Goal: Transaction & Acquisition: Obtain resource

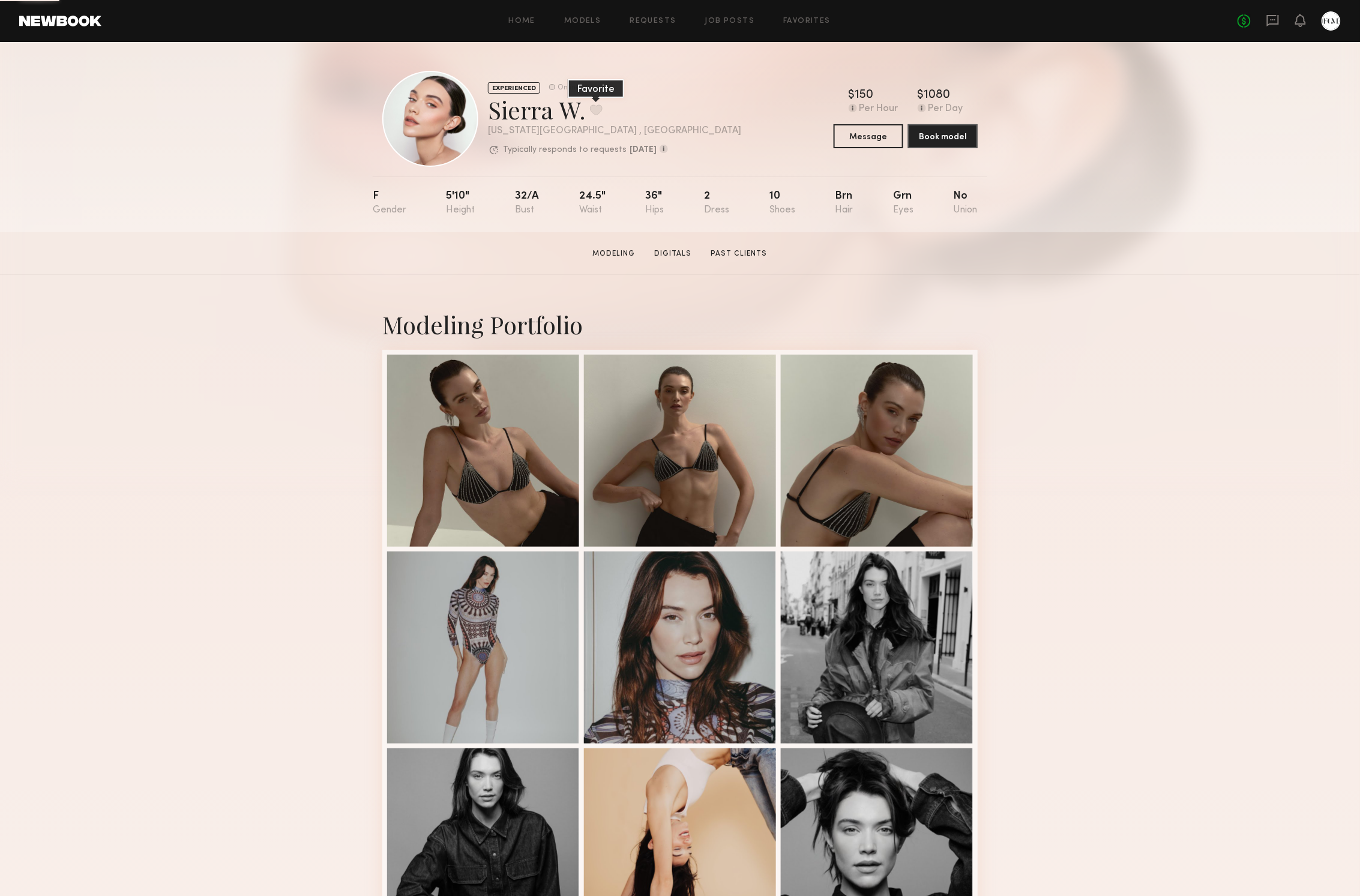
click at [598, 107] on button at bounding box center [596, 109] width 13 height 11
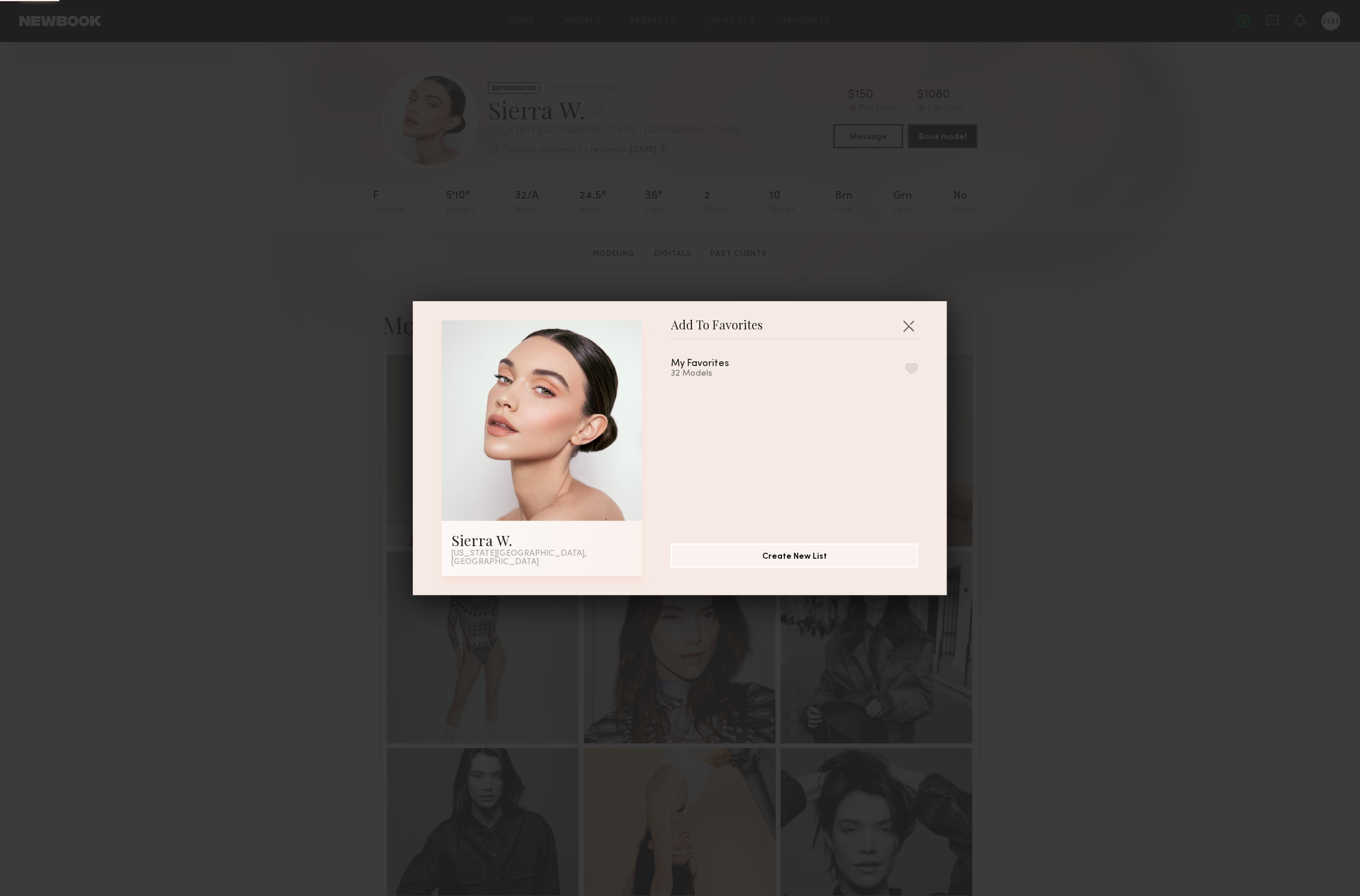
click at [683, 369] on div "My Favorites" at bounding box center [700, 364] width 58 height 10
click at [900, 370] on div "My Favorites 32 Models" at bounding box center [794, 368] width 247 height 20
click at [910, 371] on button "button" at bounding box center [911, 368] width 13 height 11
click at [907, 331] on button "button" at bounding box center [908, 326] width 19 height 19
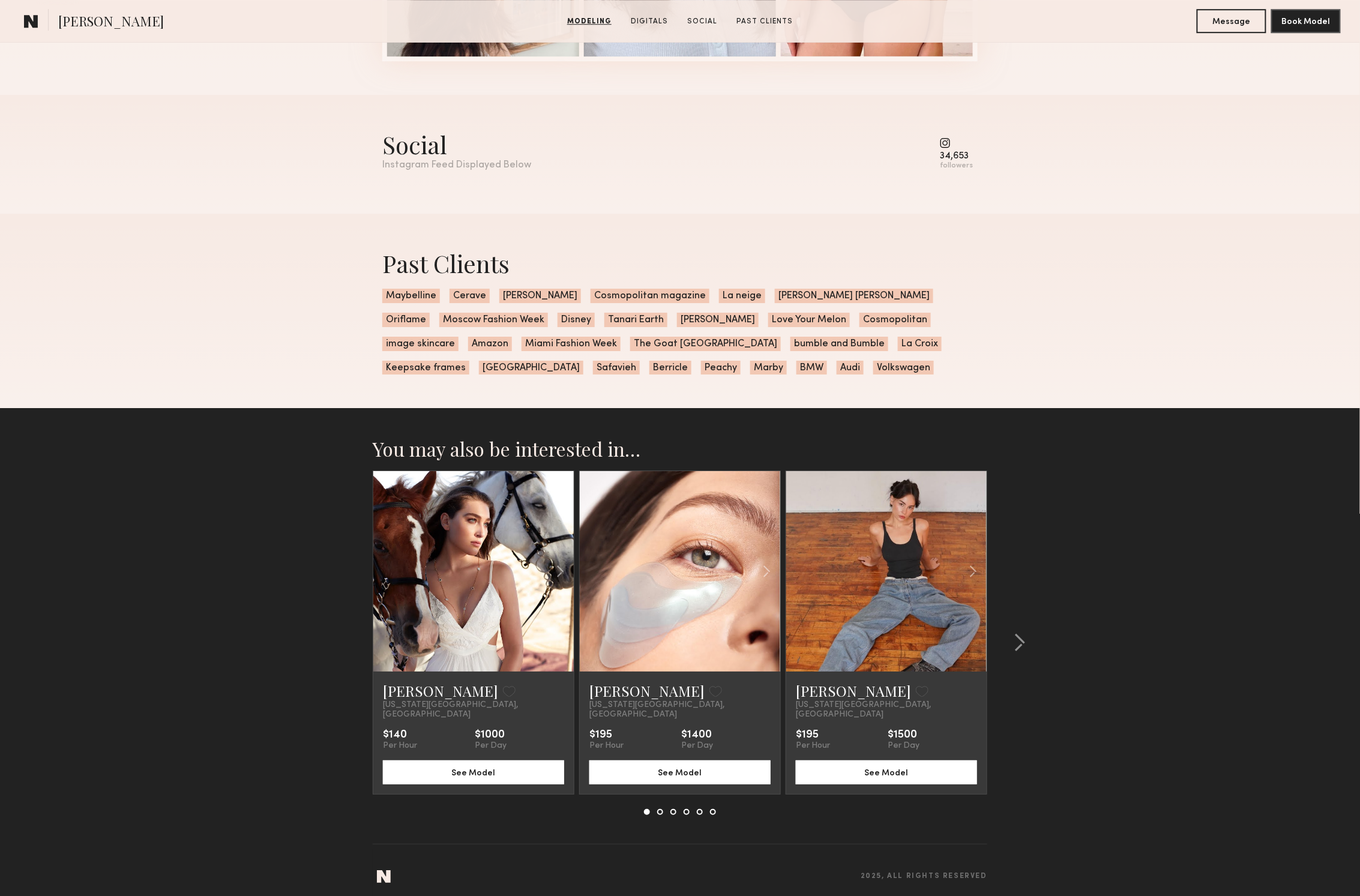
scroll to position [1621, 0]
click at [887, 500] on link at bounding box center [886, 572] width 69 height 201
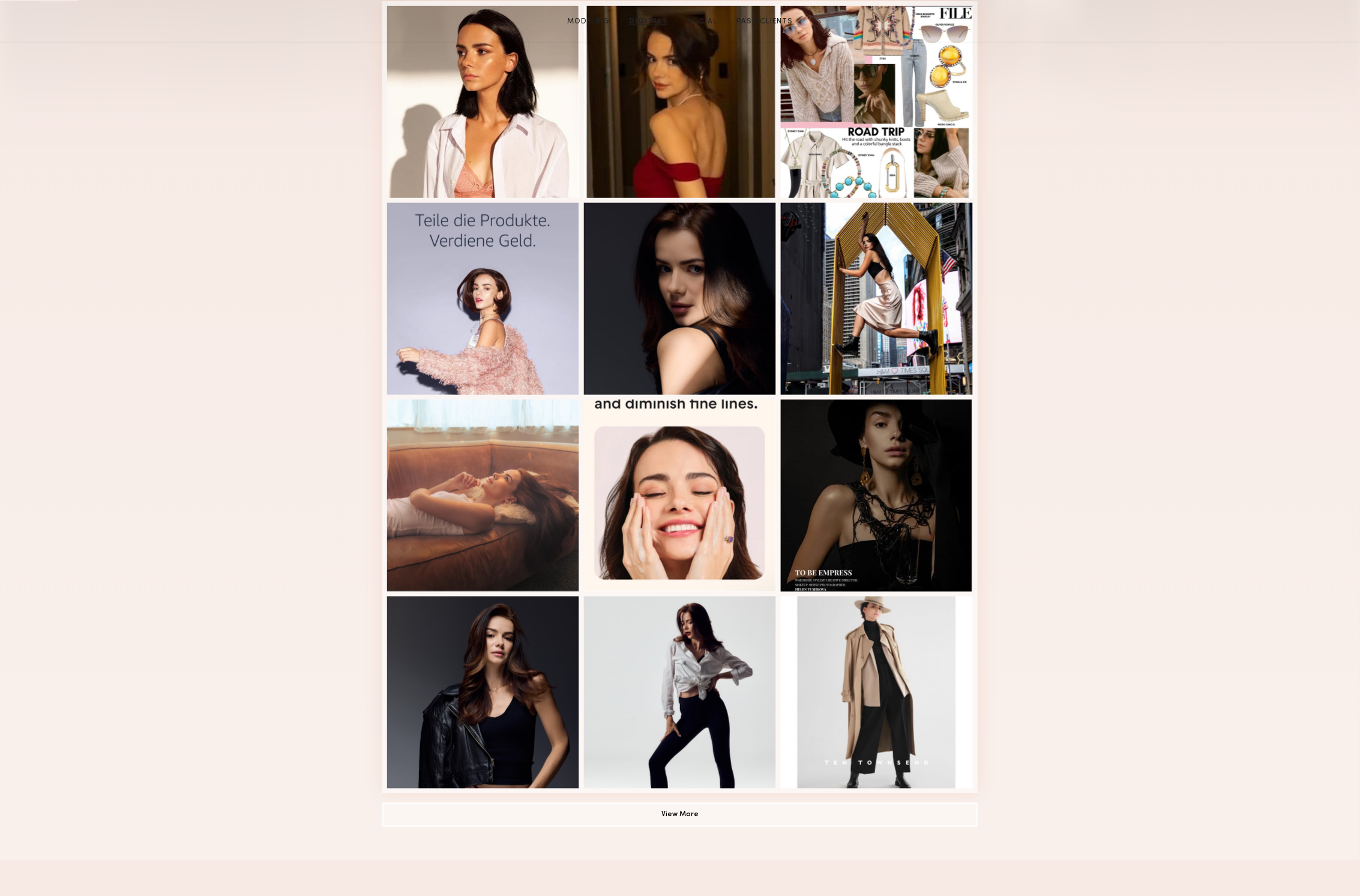
scroll to position [166, 0]
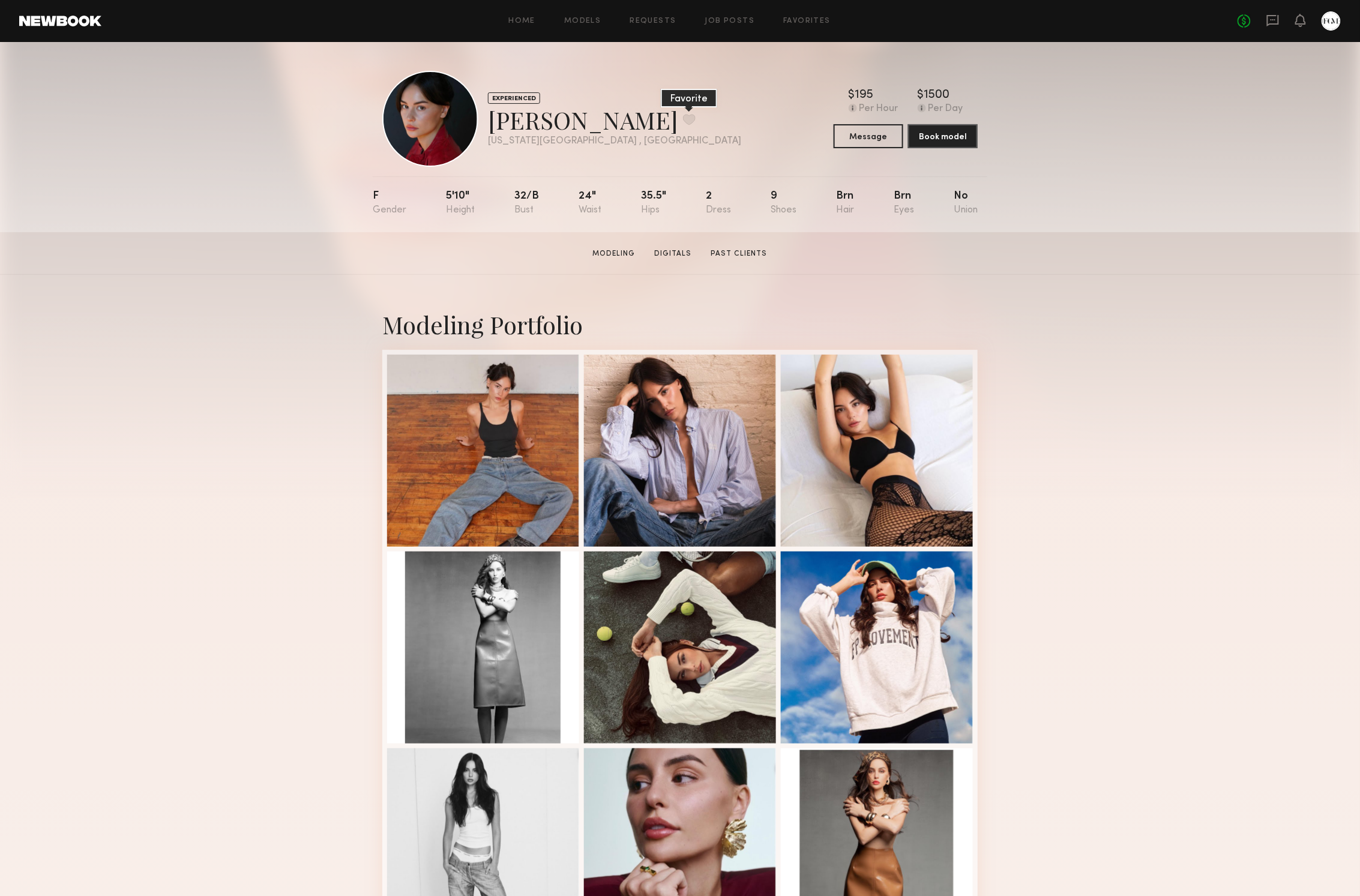
click at [683, 118] on button at bounding box center [688, 119] width 13 height 11
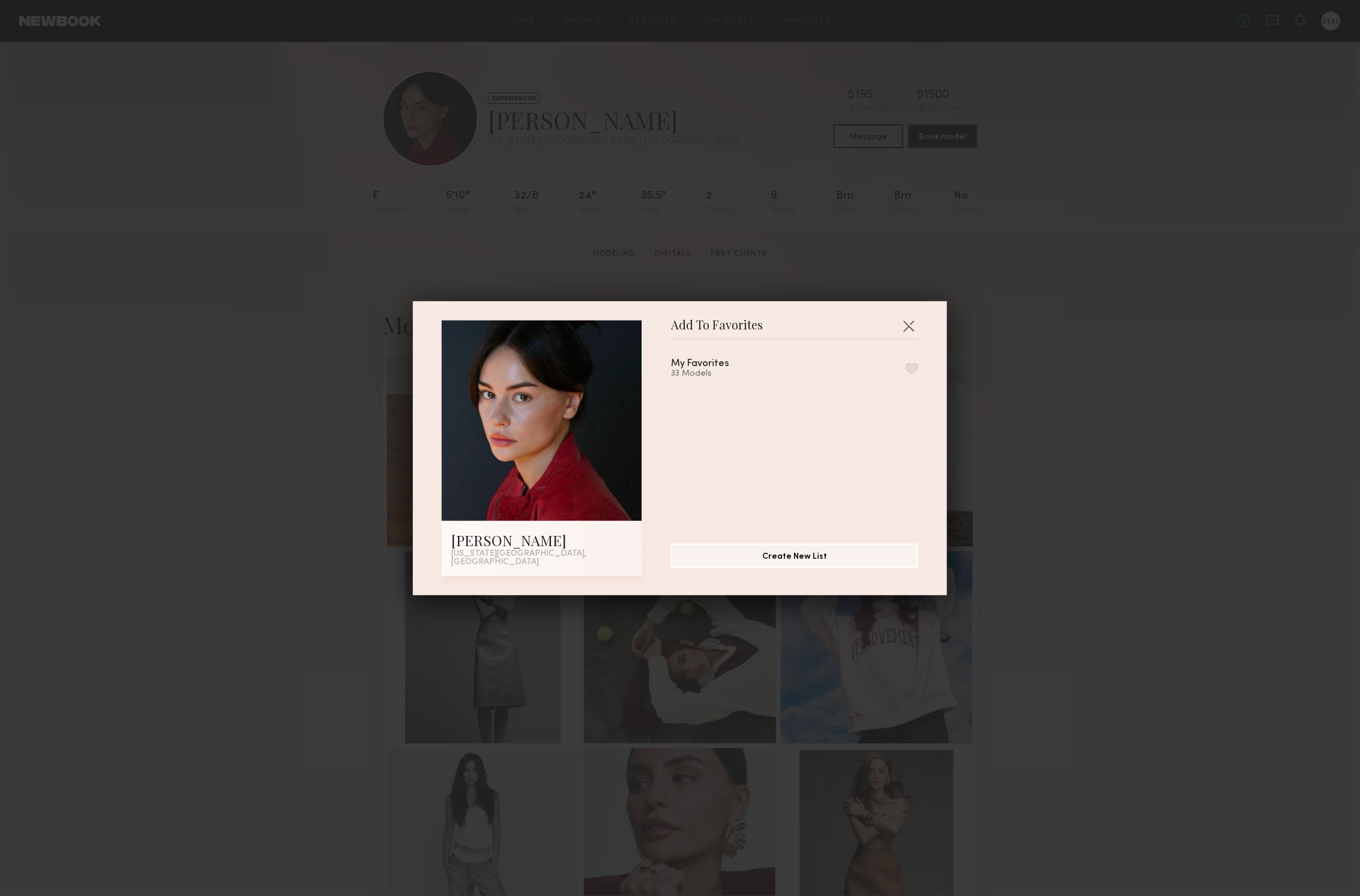
click at [914, 372] on button "button" at bounding box center [911, 368] width 13 height 11
click at [919, 332] on div "Add To Favorites Viktoria P. New York City, NY Add To Favorites My Favorites 34…" at bounding box center [680, 448] width 534 height 294
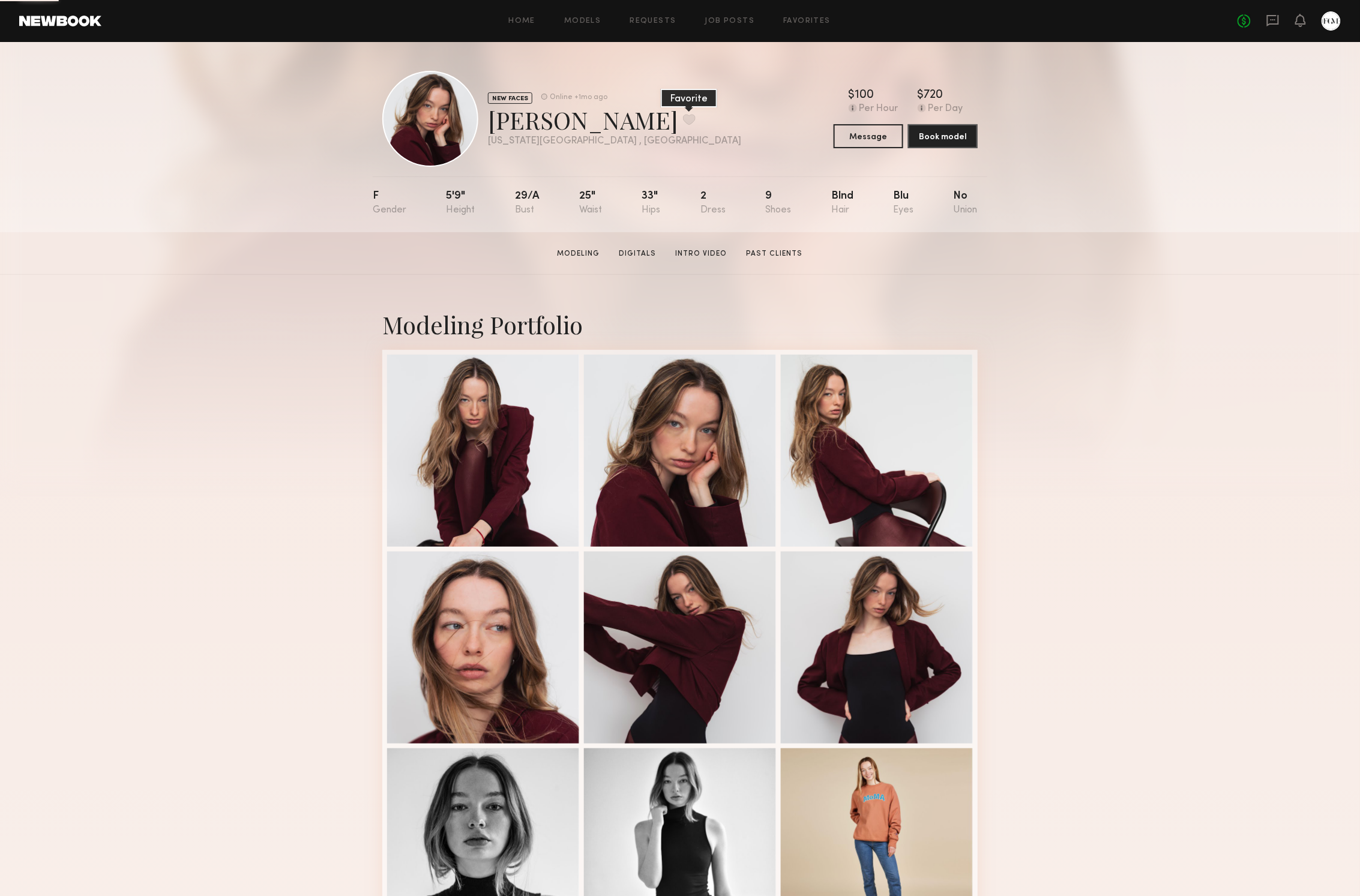
click at [683, 117] on button at bounding box center [688, 119] width 13 height 11
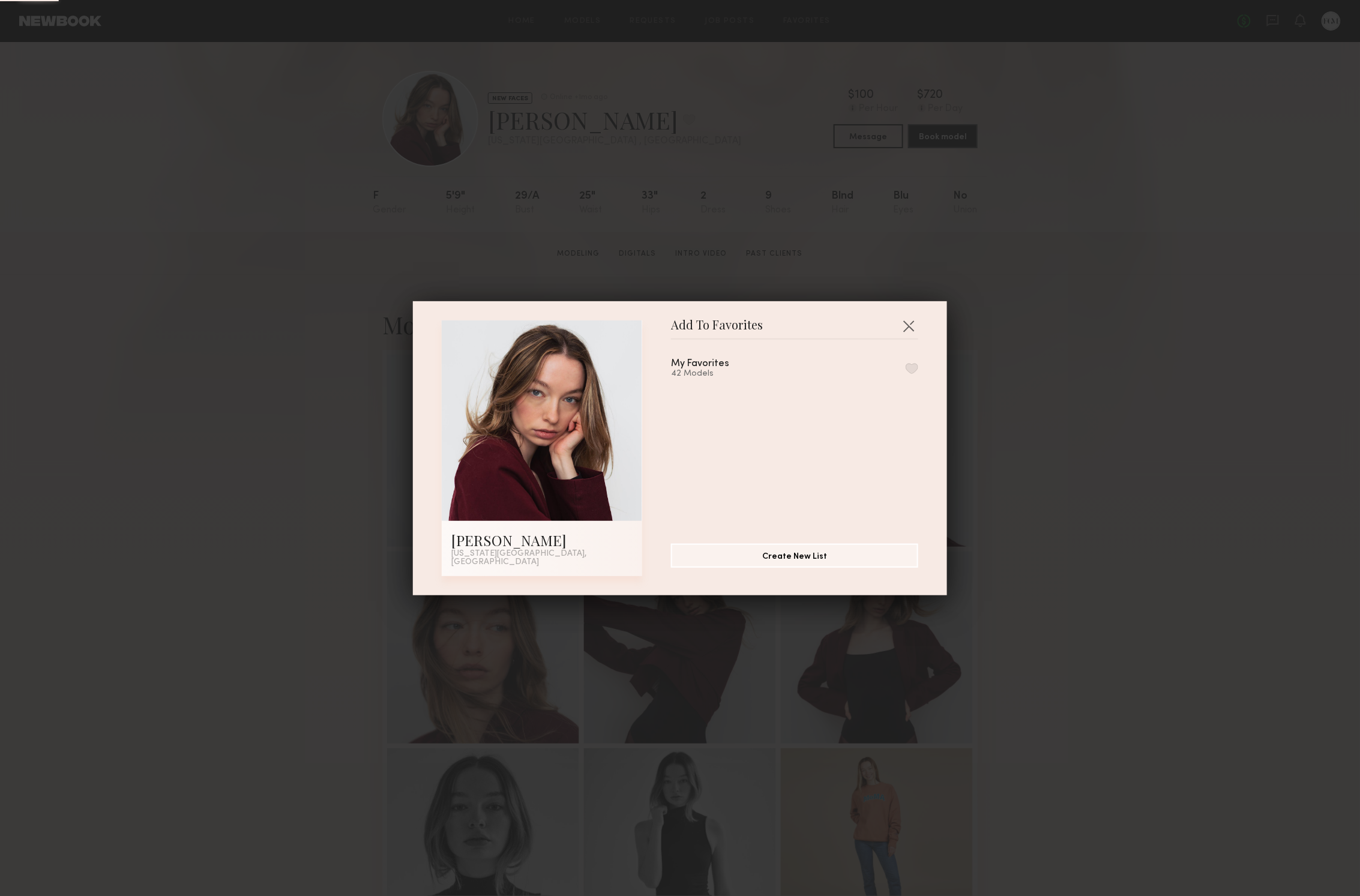
click at [912, 373] on button "button" at bounding box center [911, 368] width 13 height 11
click at [912, 327] on button "button" at bounding box center [908, 326] width 19 height 19
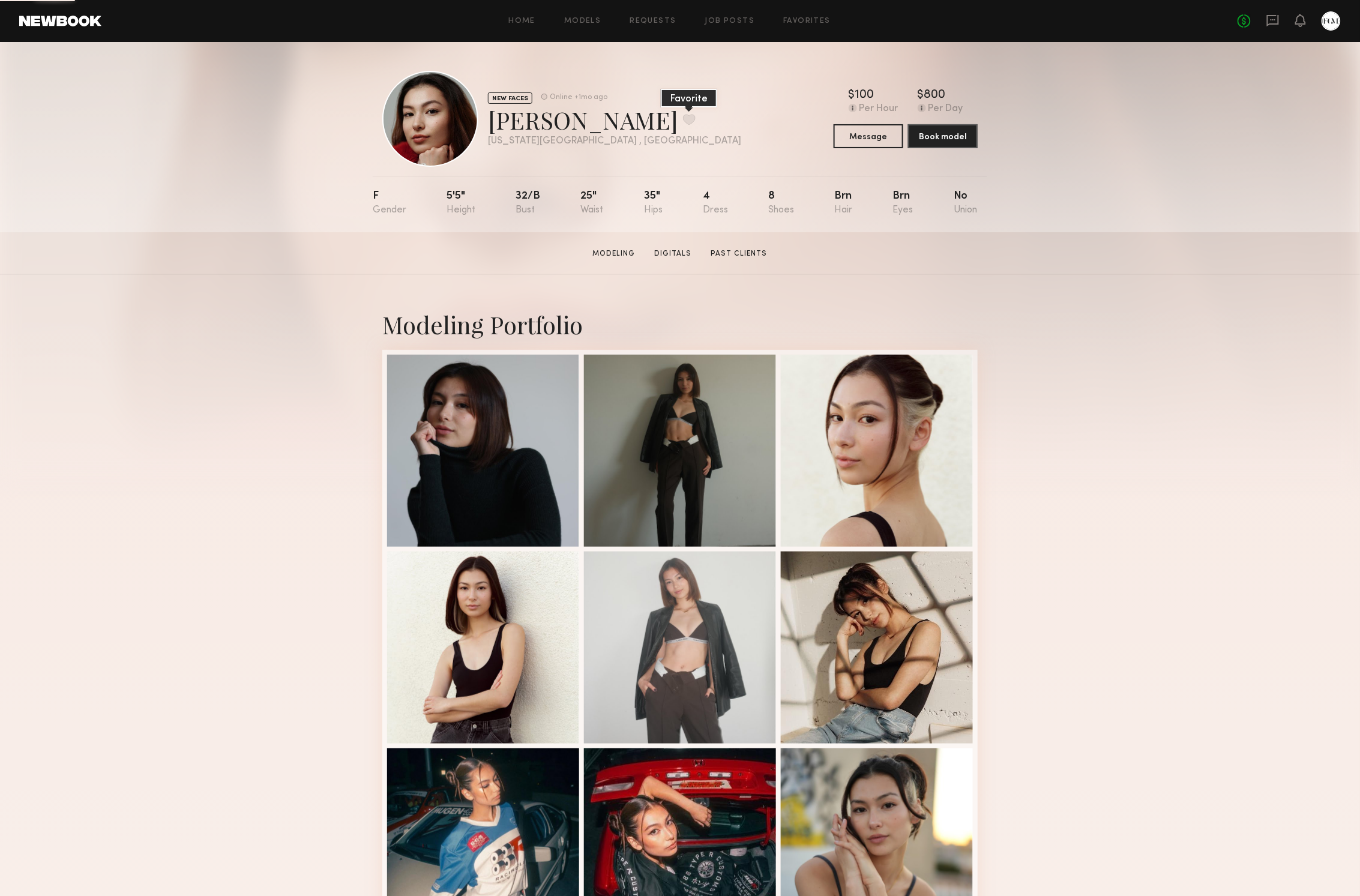
click at [683, 120] on button at bounding box center [688, 119] width 13 height 11
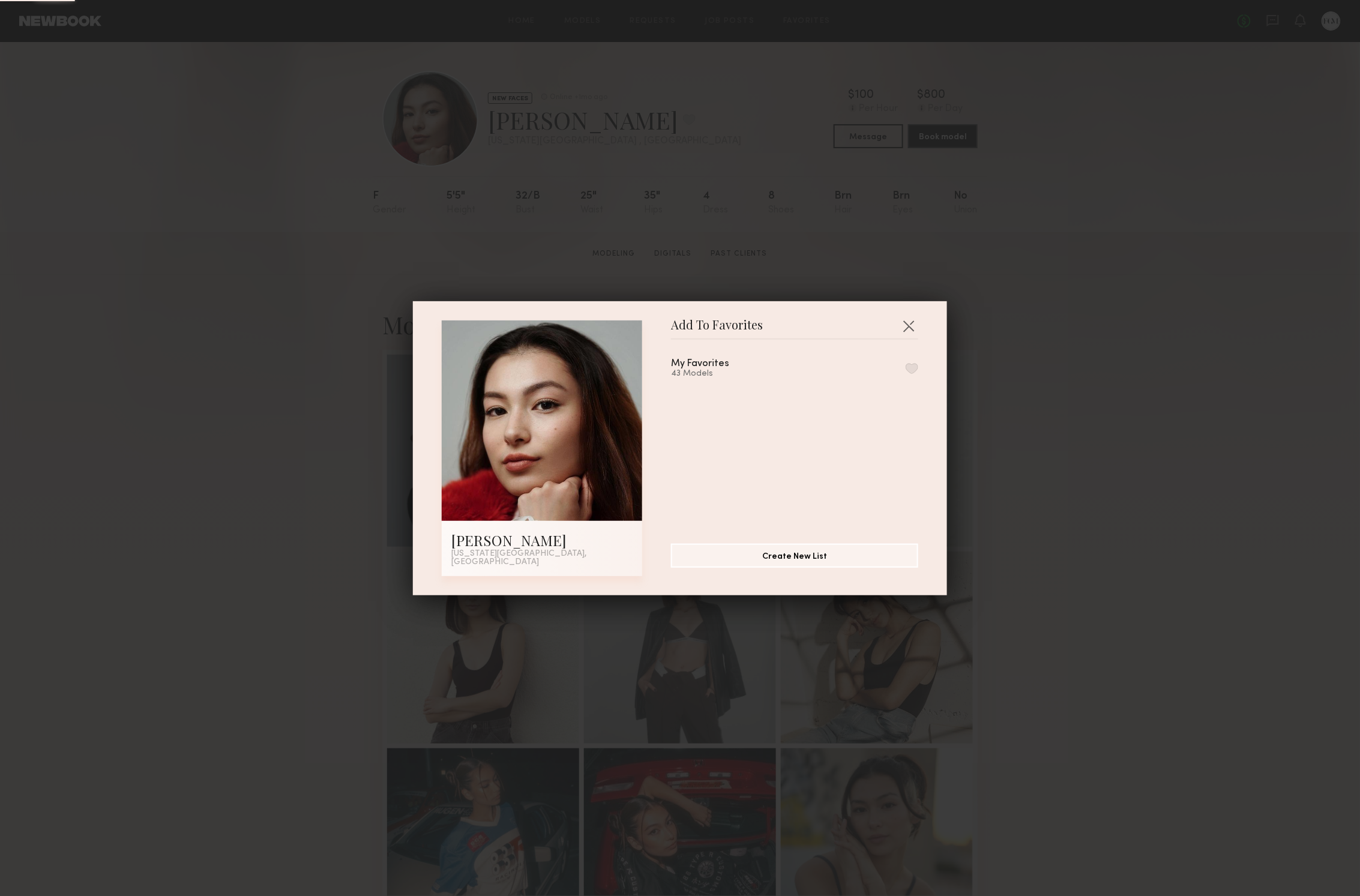
click at [917, 371] on button "button" at bounding box center [911, 368] width 13 height 11
click at [912, 327] on button "button" at bounding box center [908, 326] width 19 height 19
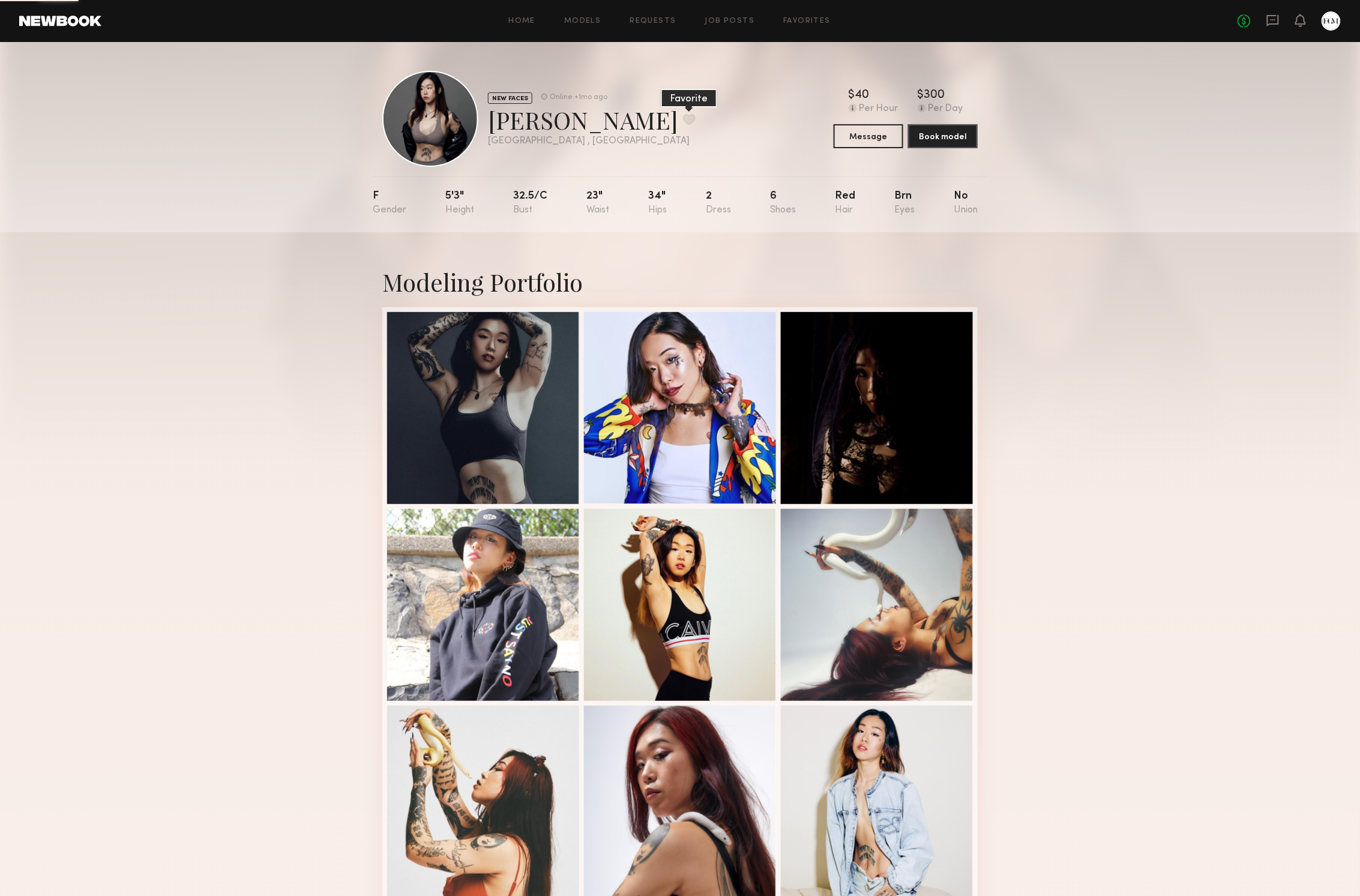
click at [683, 123] on button at bounding box center [688, 119] width 13 height 11
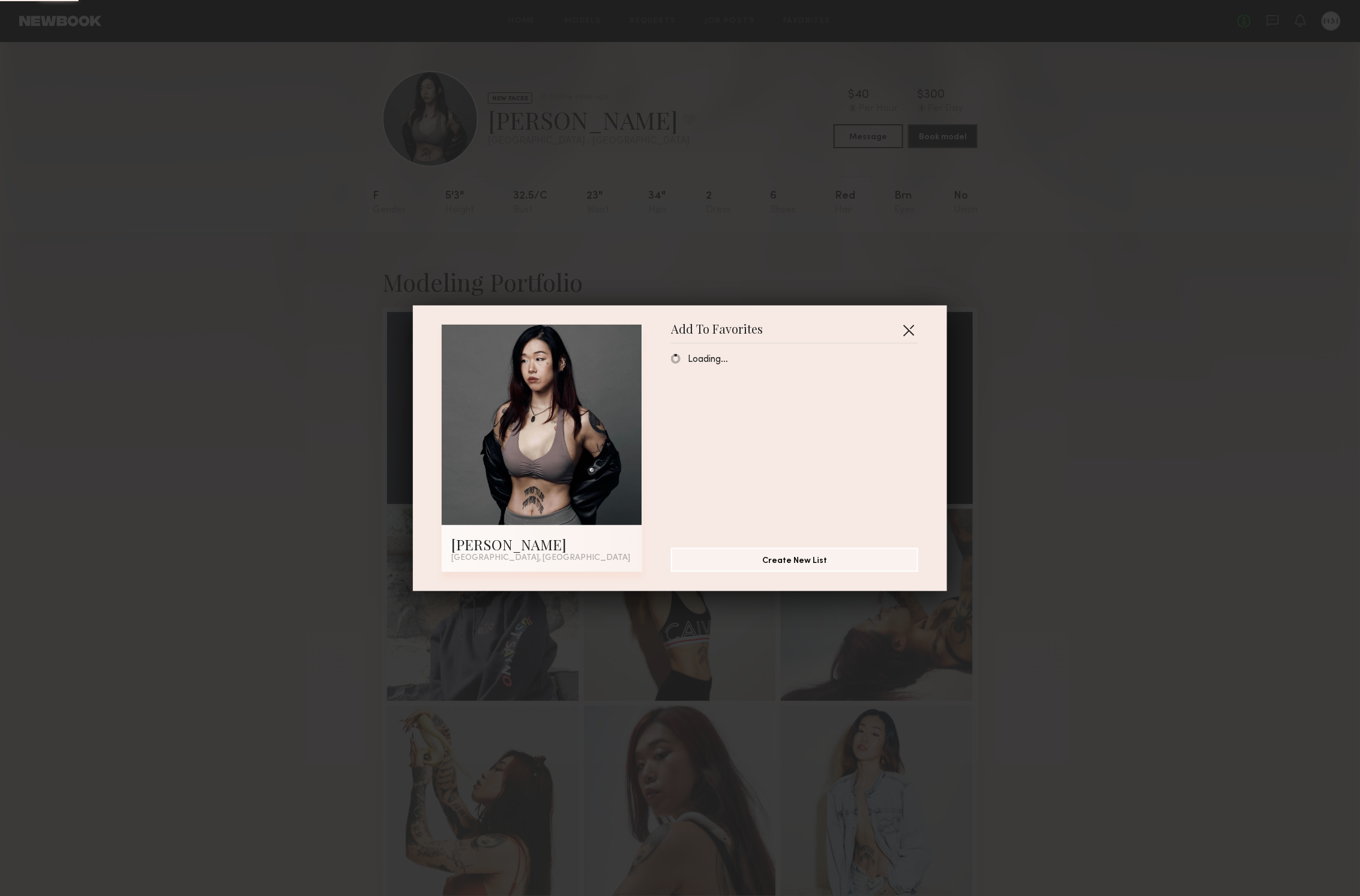
click at [908, 337] on button "button" at bounding box center [908, 330] width 19 height 19
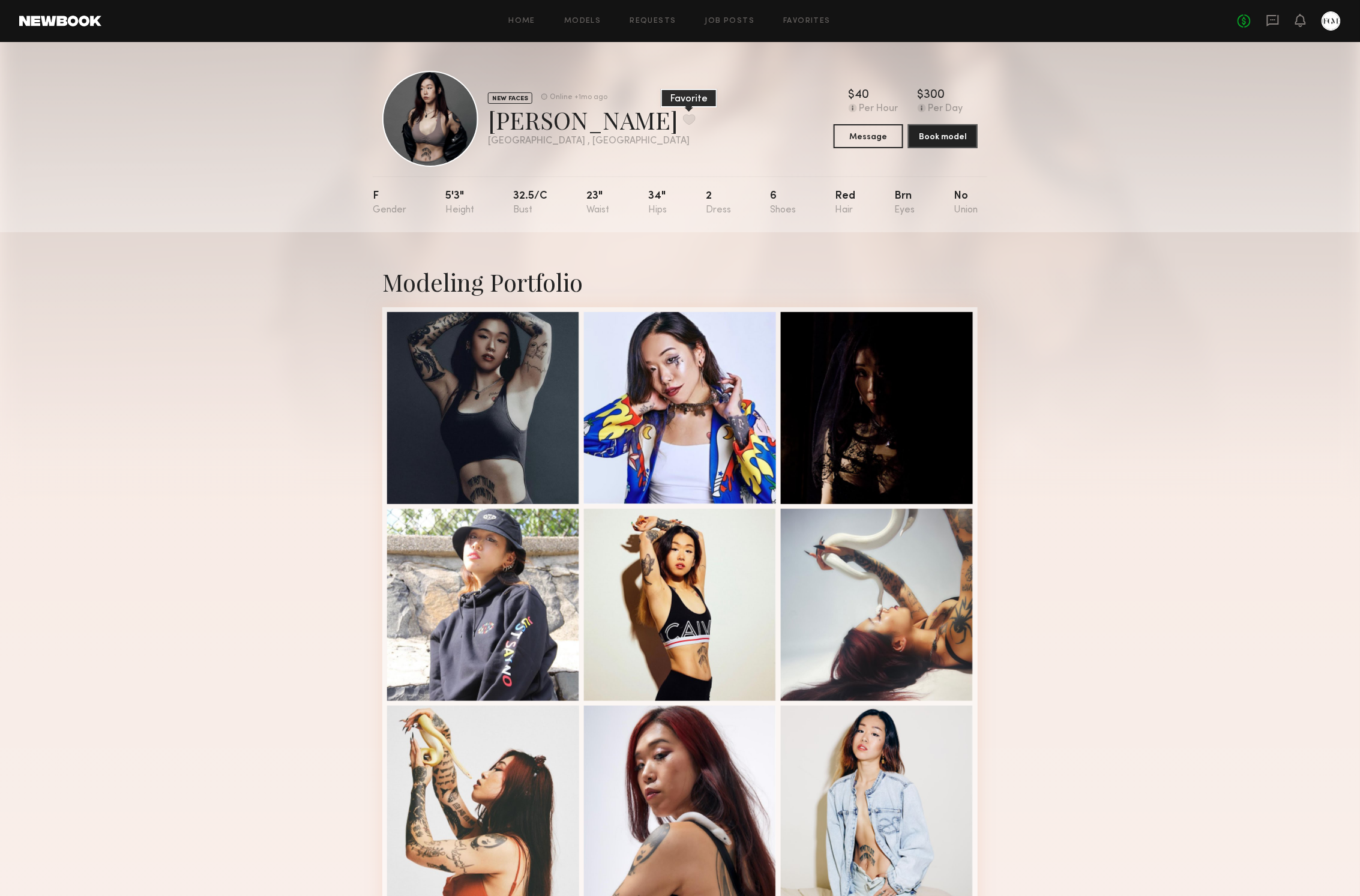
click at [683, 120] on button at bounding box center [688, 119] width 13 height 11
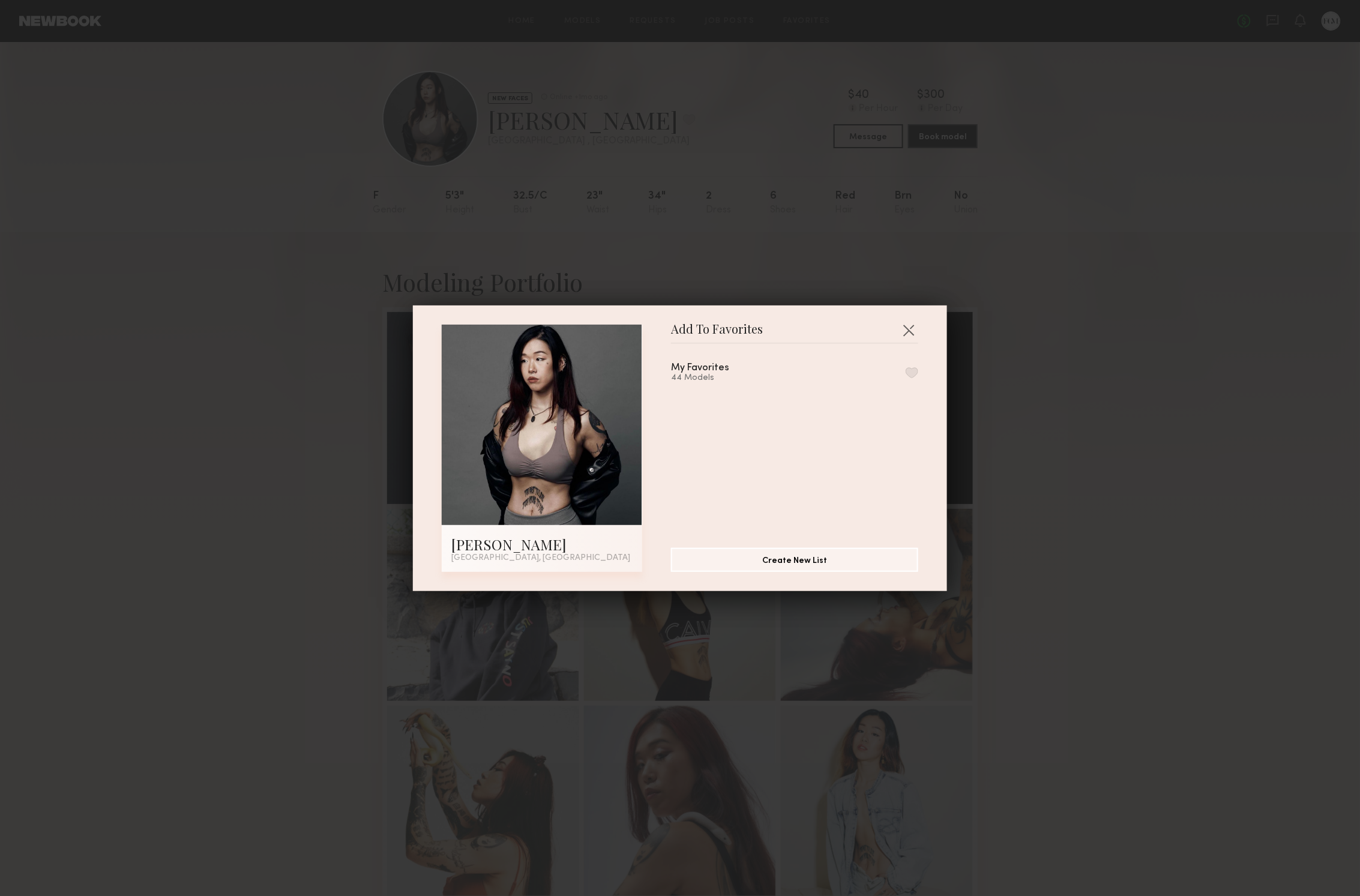
click at [916, 368] on button "button" at bounding box center [911, 373] width 13 height 11
click at [908, 329] on button "button" at bounding box center [908, 330] width 19 height 19
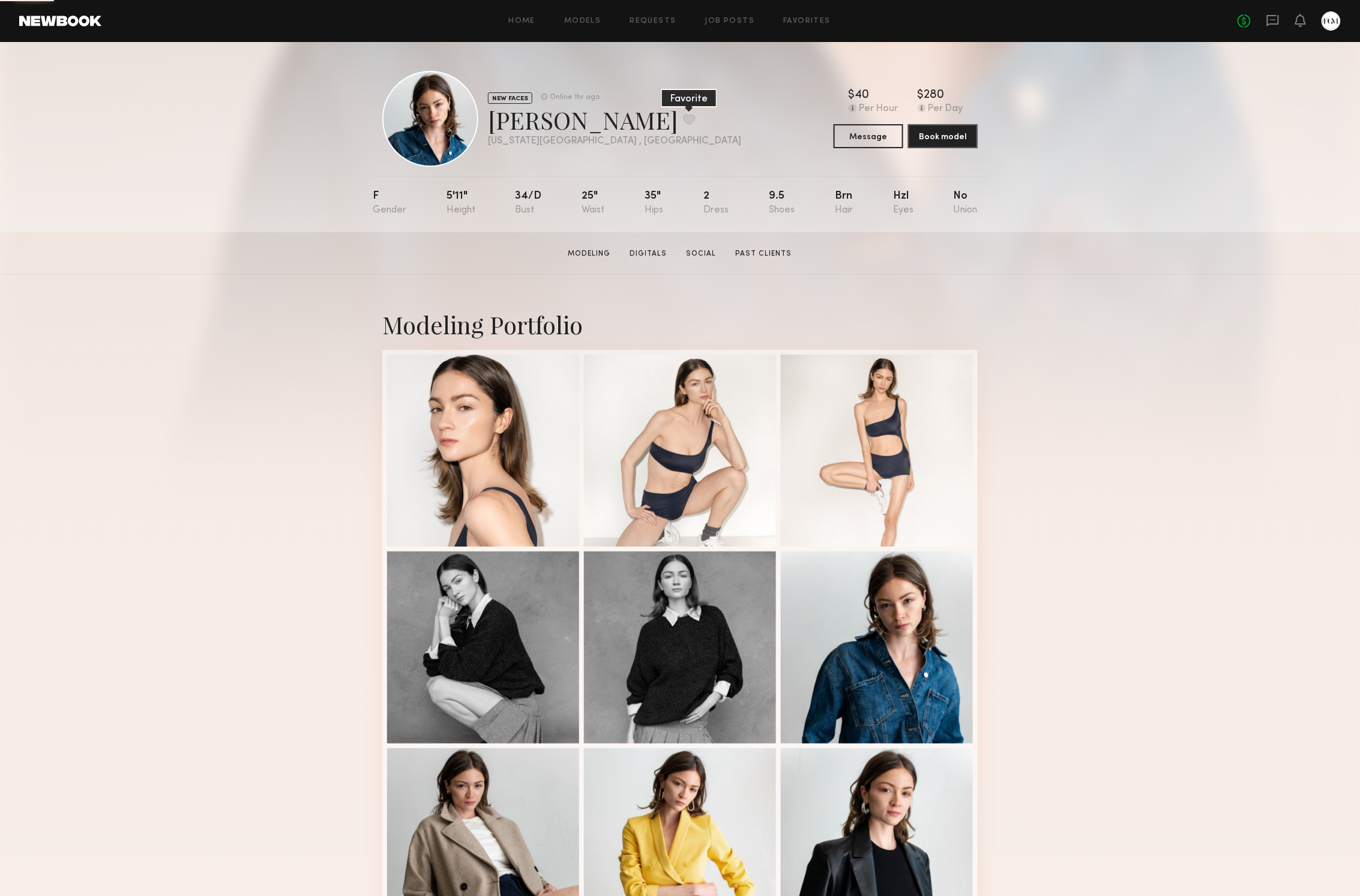
click at [683, 121] on button at bounding box center [688, 119] width 13 height 11
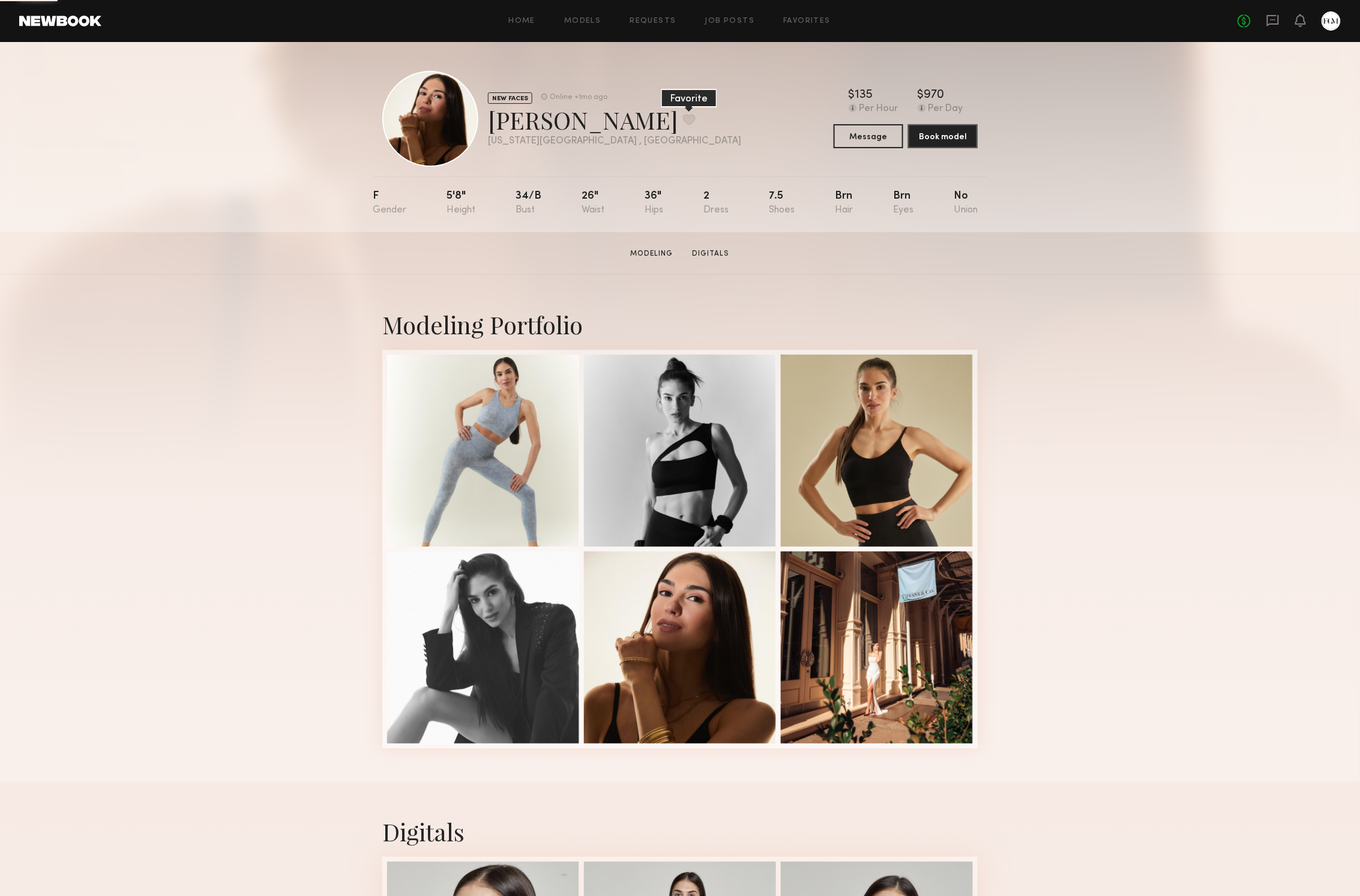
click at [683, 120] on button at bounding box center [688, 119] width 13 height 11
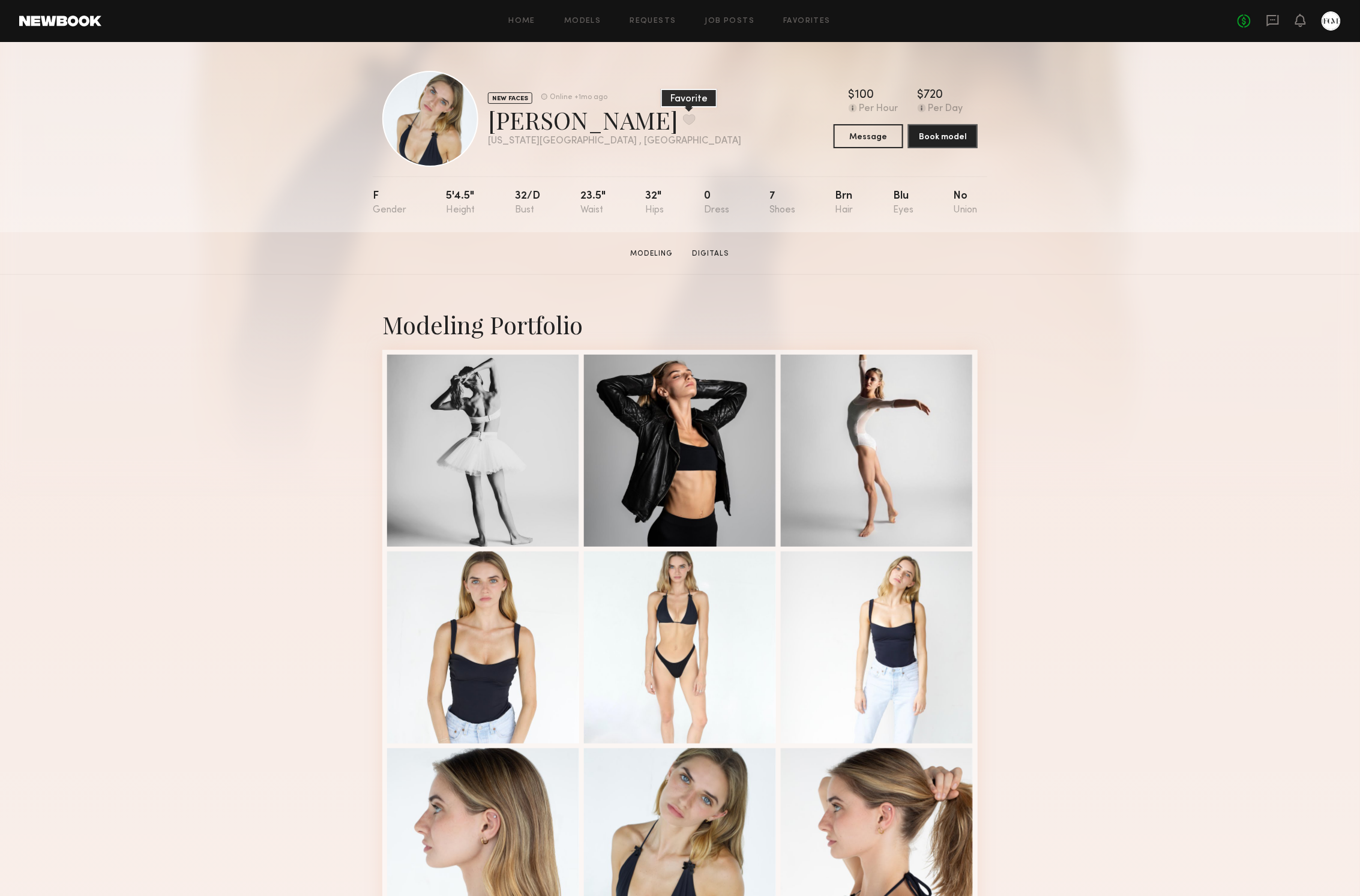
click at [683, 117] on button at bounding box center [688, 119] width 13 height 11
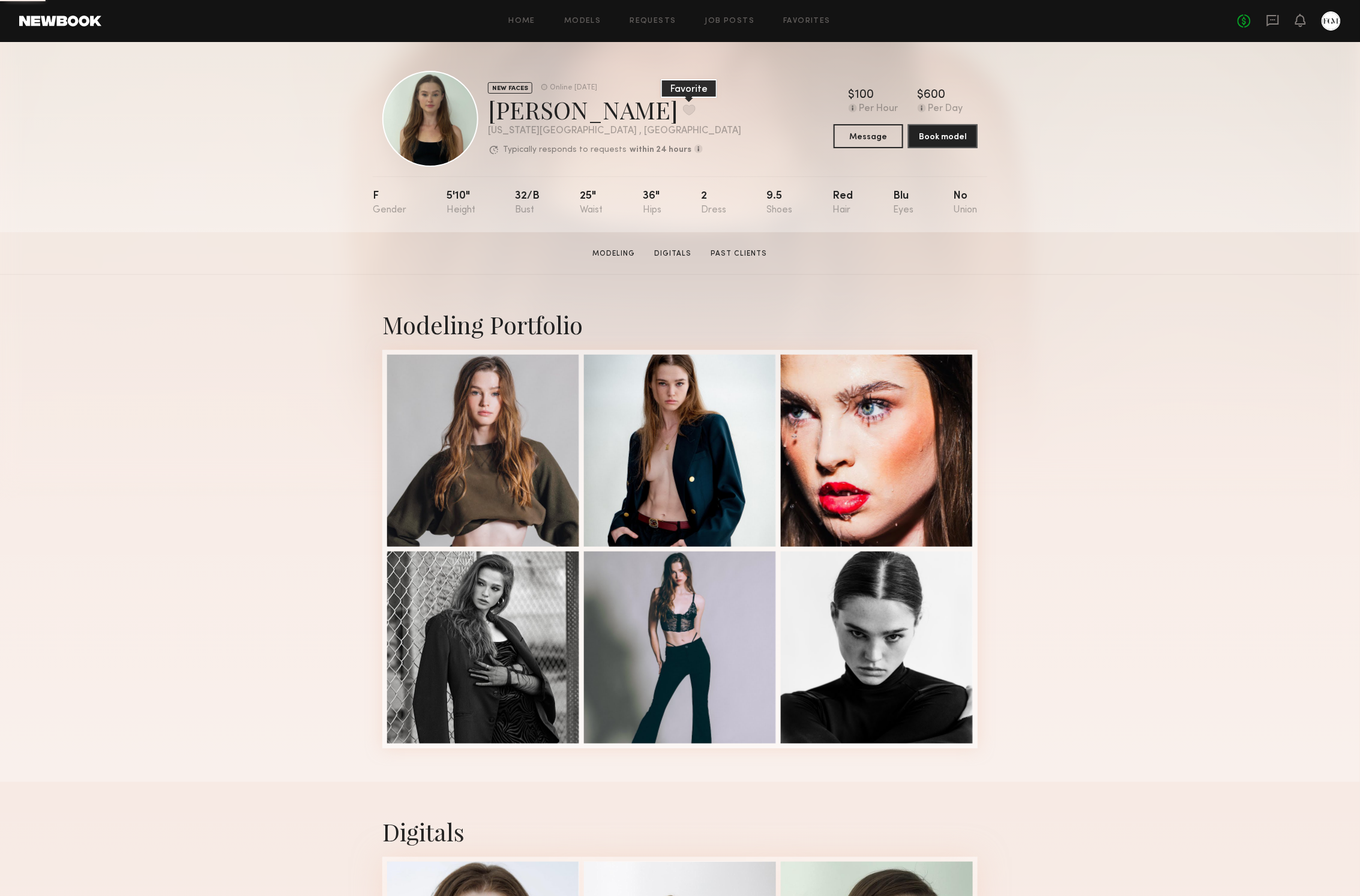
click at [683, 108] on button at bounding box center [688, 109] width 13 height 11
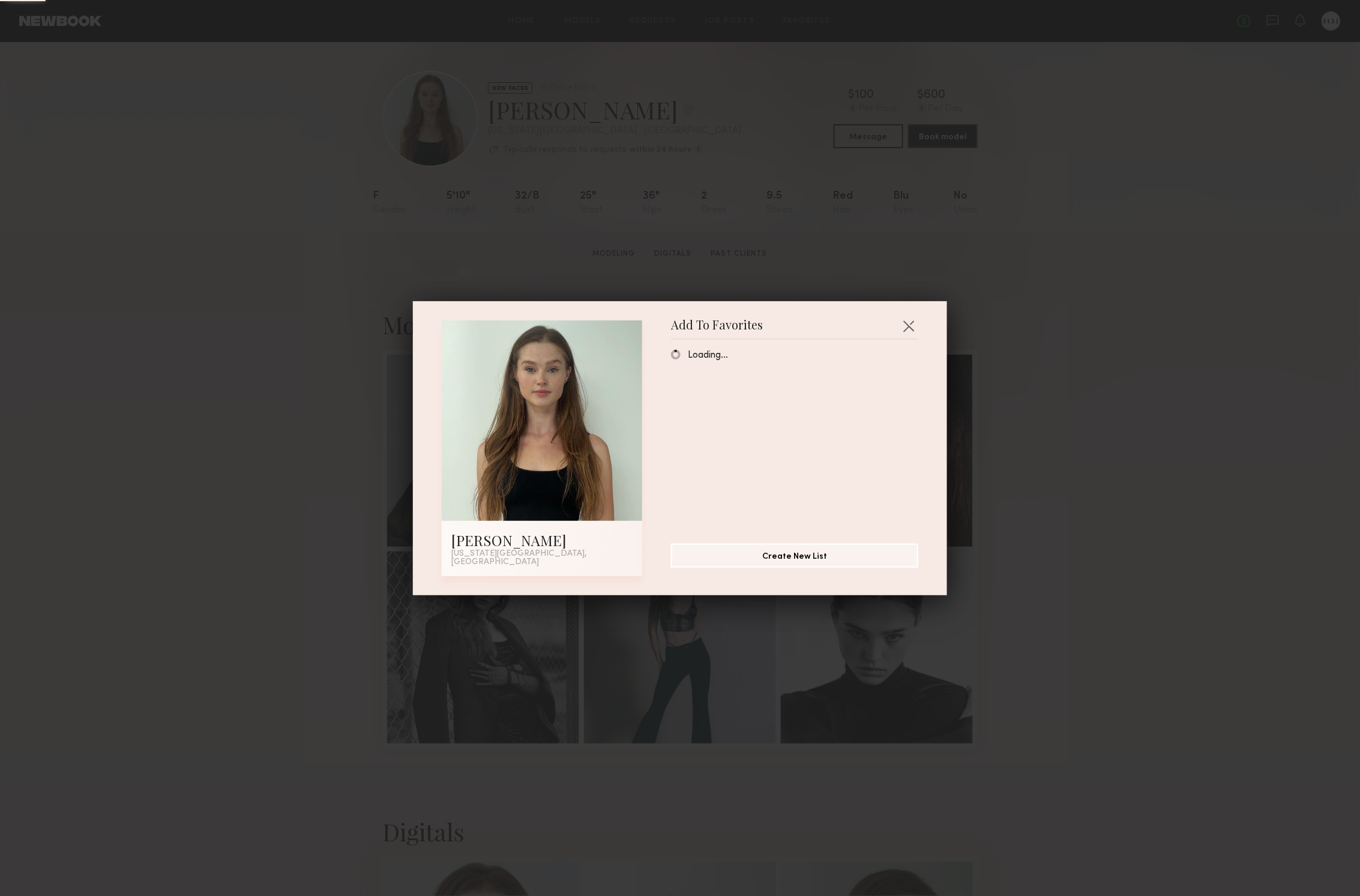
click at [159, 1] on div "Add To Favorites Aislinn Grace M. New York City, NY Add To Favorites Loading… C…" at bounding box center [680, 448] width 1360 height 896
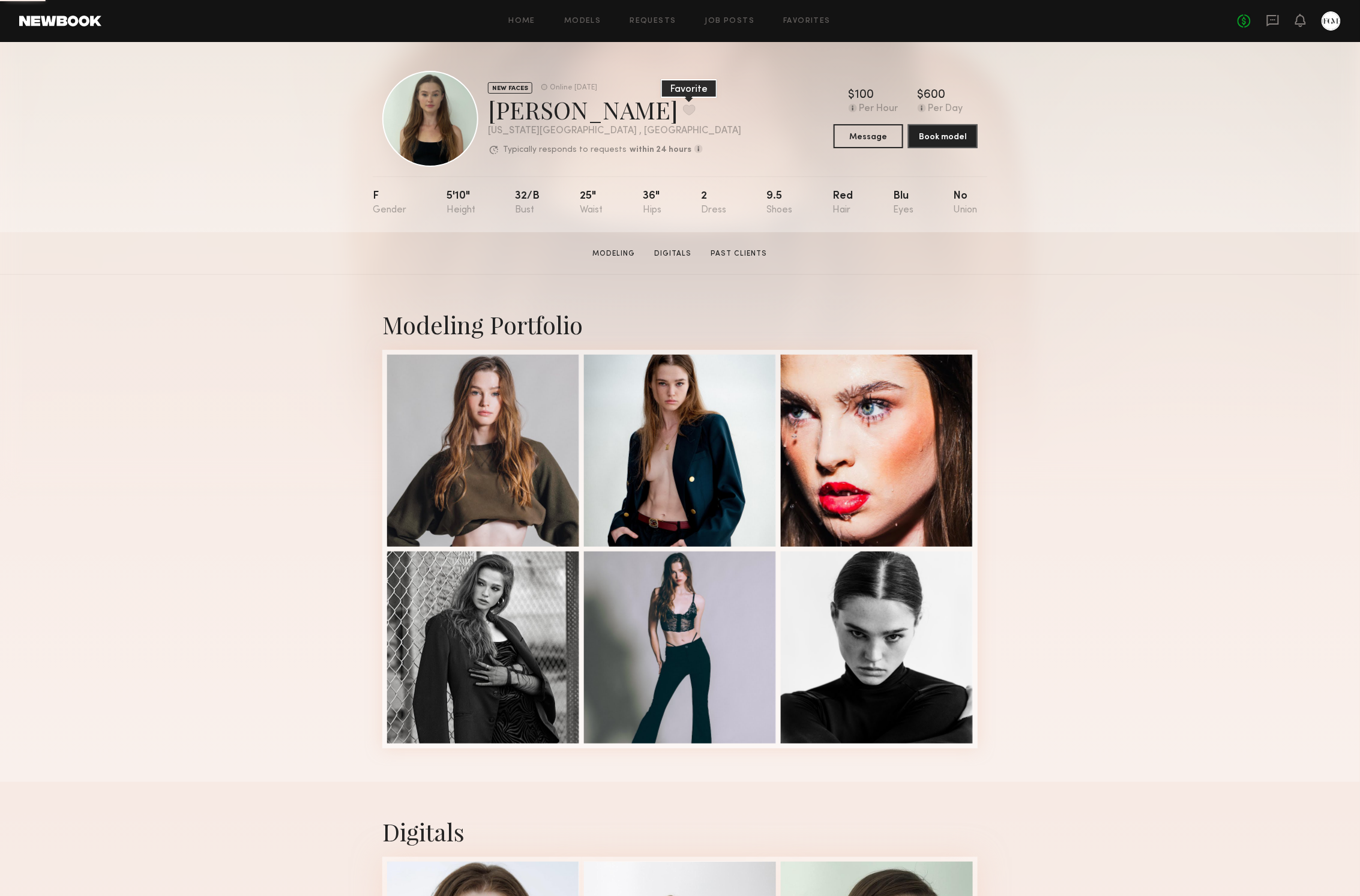
click at [683, 108] on button at bounding box center [688, 109] width 13 height 11
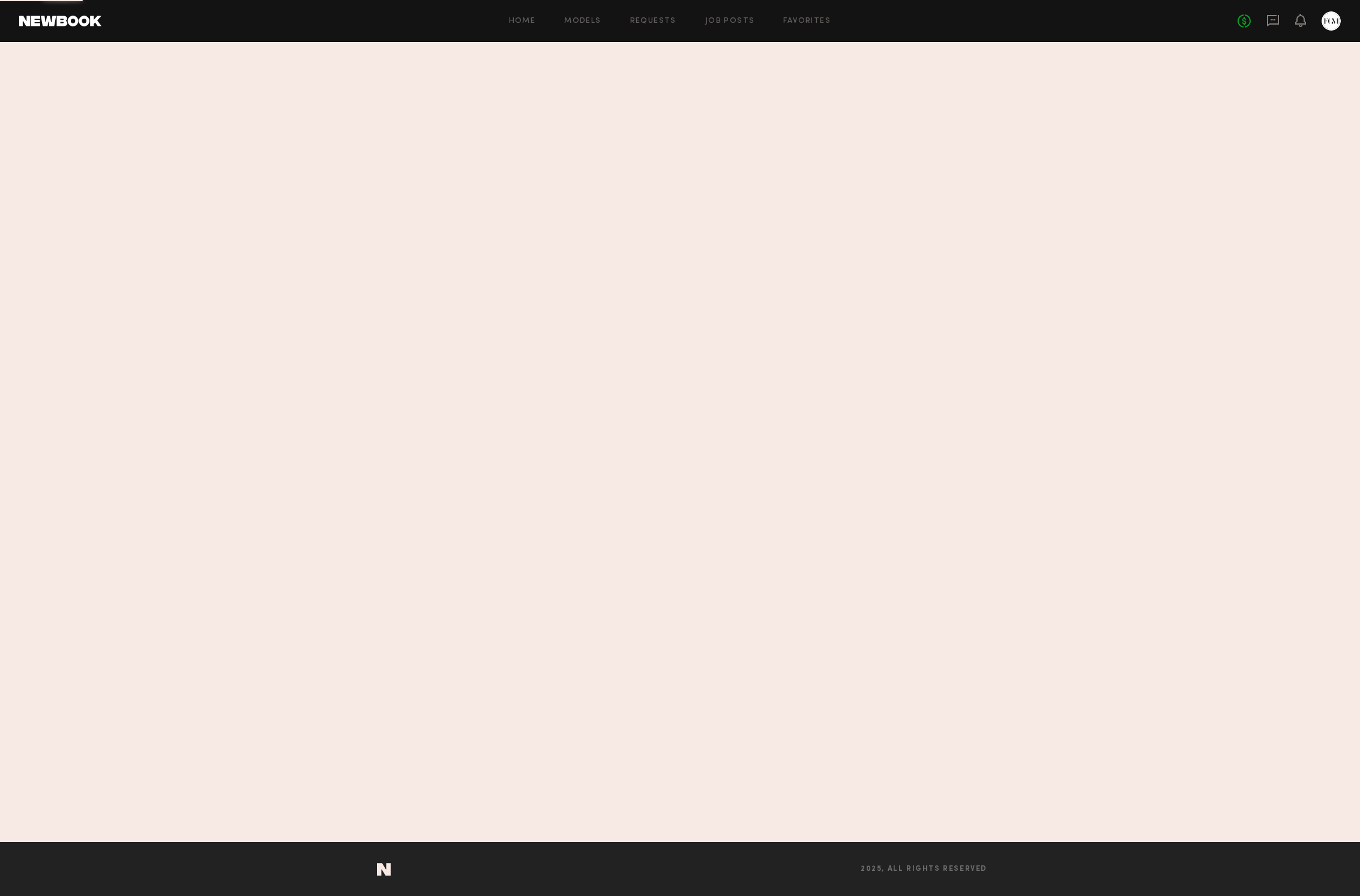
click at [314, 3] on header "Home Models Requests Job Posts Favorites Sign Out No fees up to $5,000" at bounding box center [680, 21] width 1360 height 42
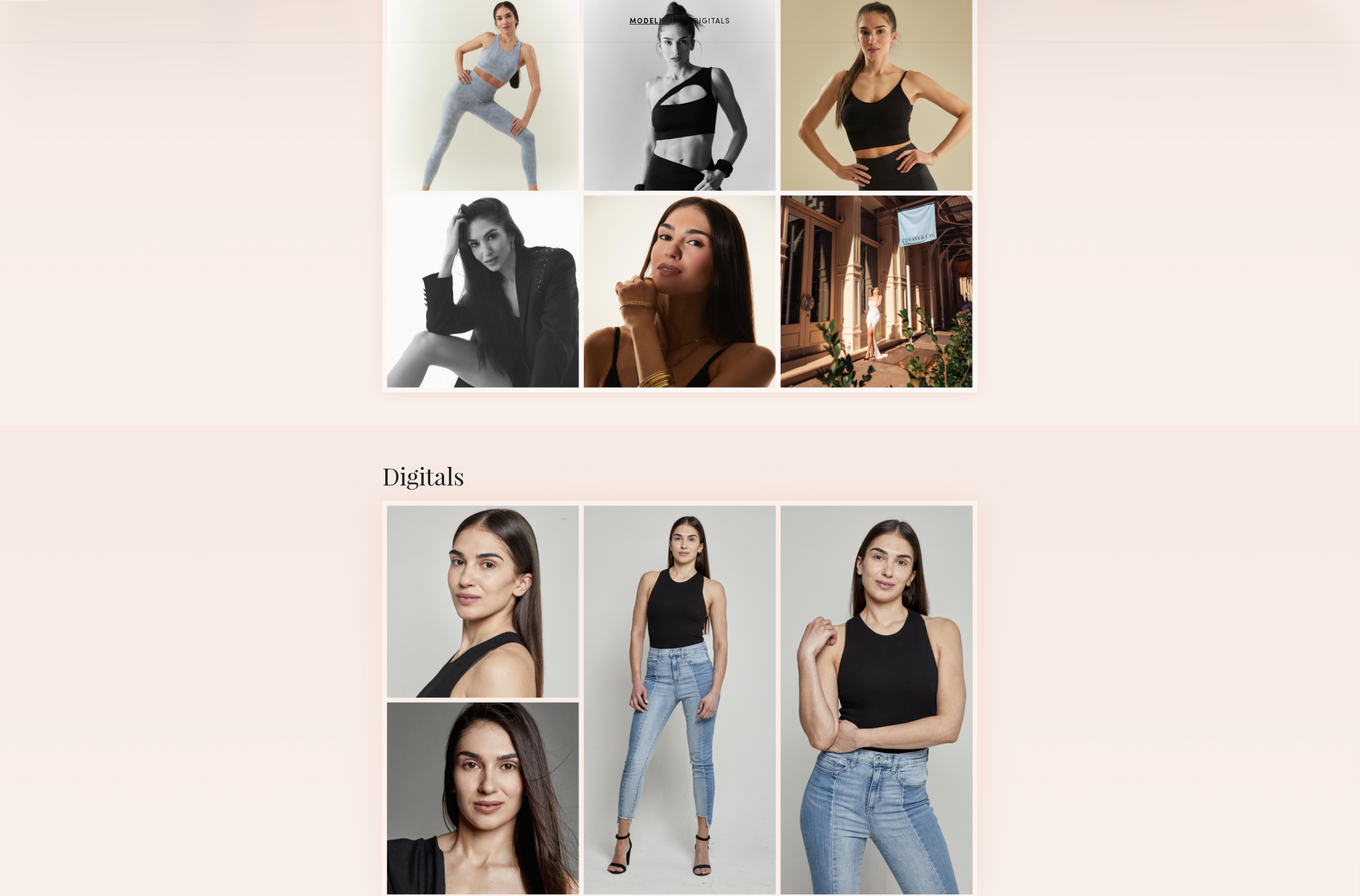
scroll to position [192, 0]
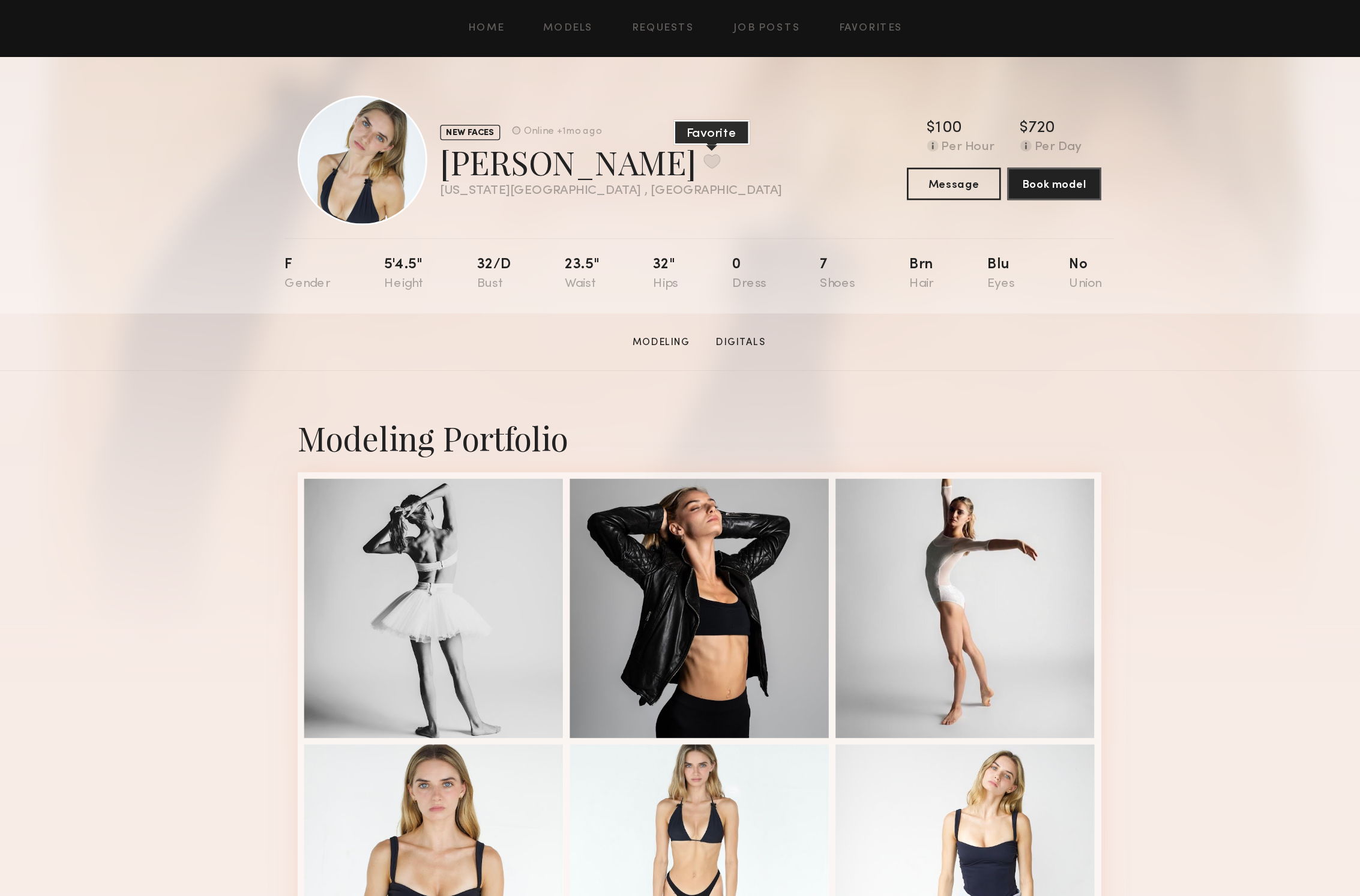
click at [683, 117] on button at bounding box center [688, 119] width 13 height 11
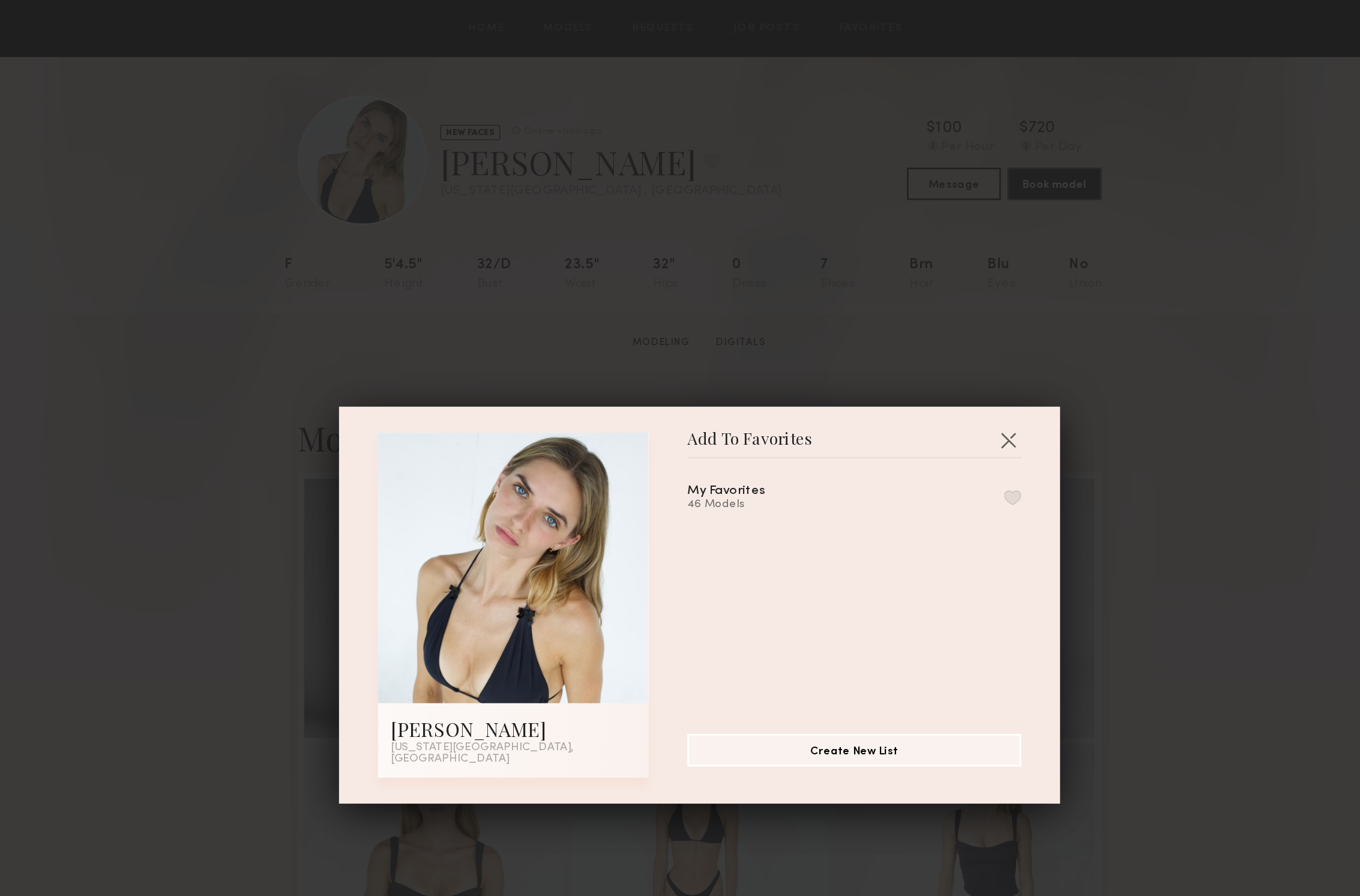
click at [905, 372] on button "button" at bounding box center [911, 368] width 13 height 11
click at [899, 327] on button "button" at bounding box center [908, 326] width 19 height 19
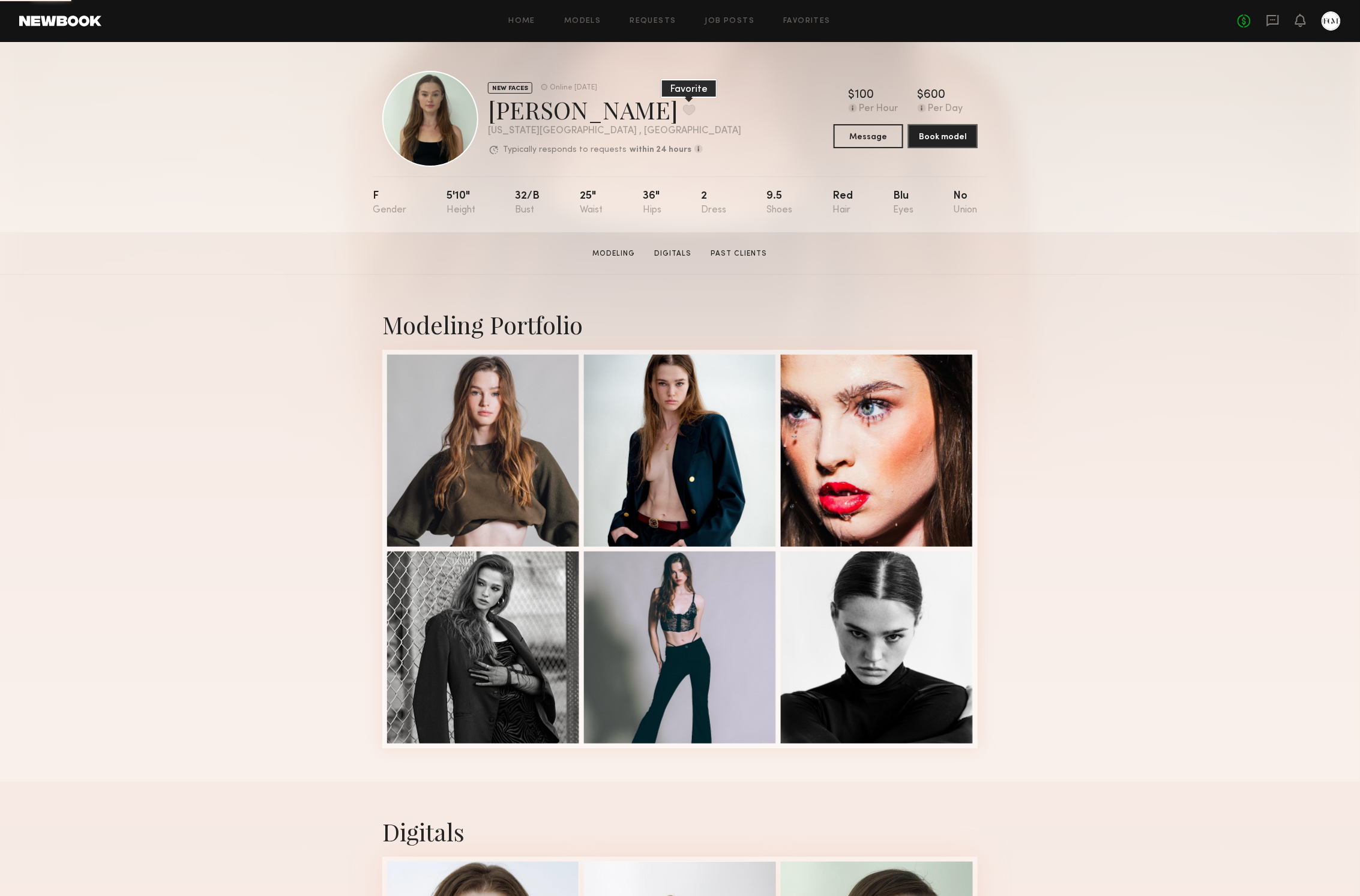
click at [683, 111] on button at bounding box center [688, 109] width 13 height 11
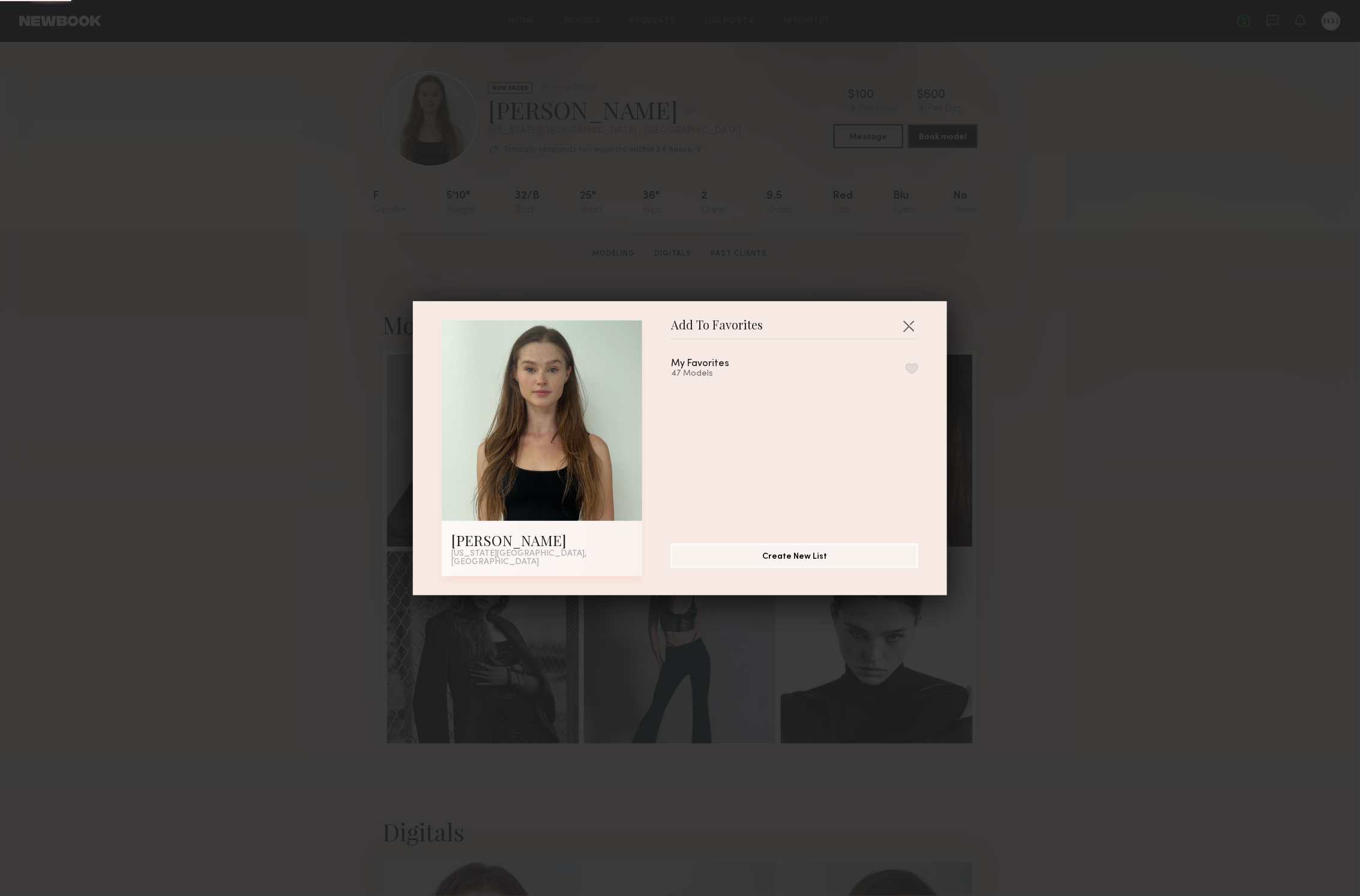
click at [911, 372] on button "button" at bounding box center [911, 368] width 13 height 11
click at [914, 324] on button "button" at bounding box center [908, 326] width 19 height 19
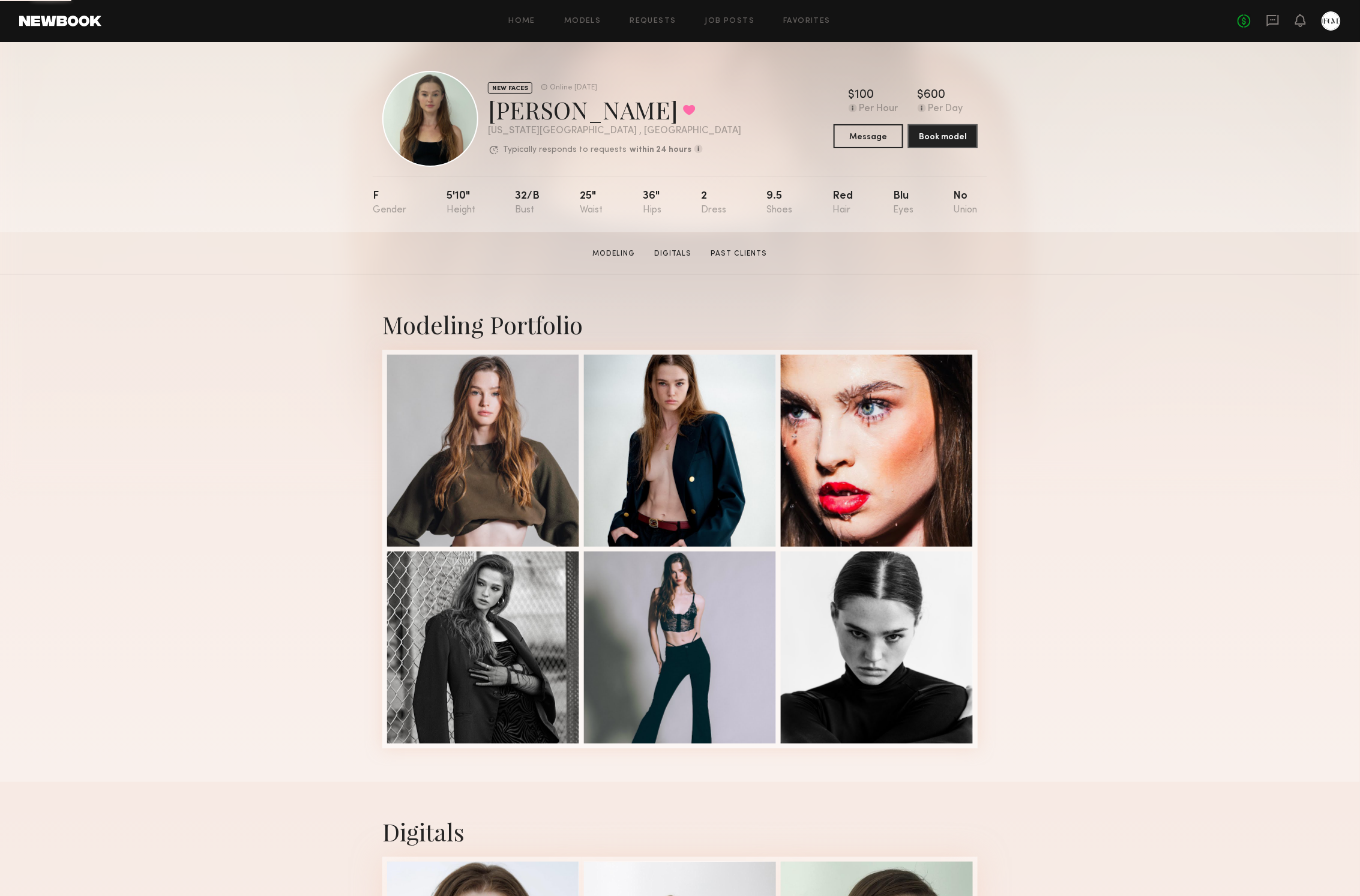
click at [41, 15] on link at bounding box center [60, 21] width 82 height 11
